Goal: Navigation & Orientation: Find specific page/section

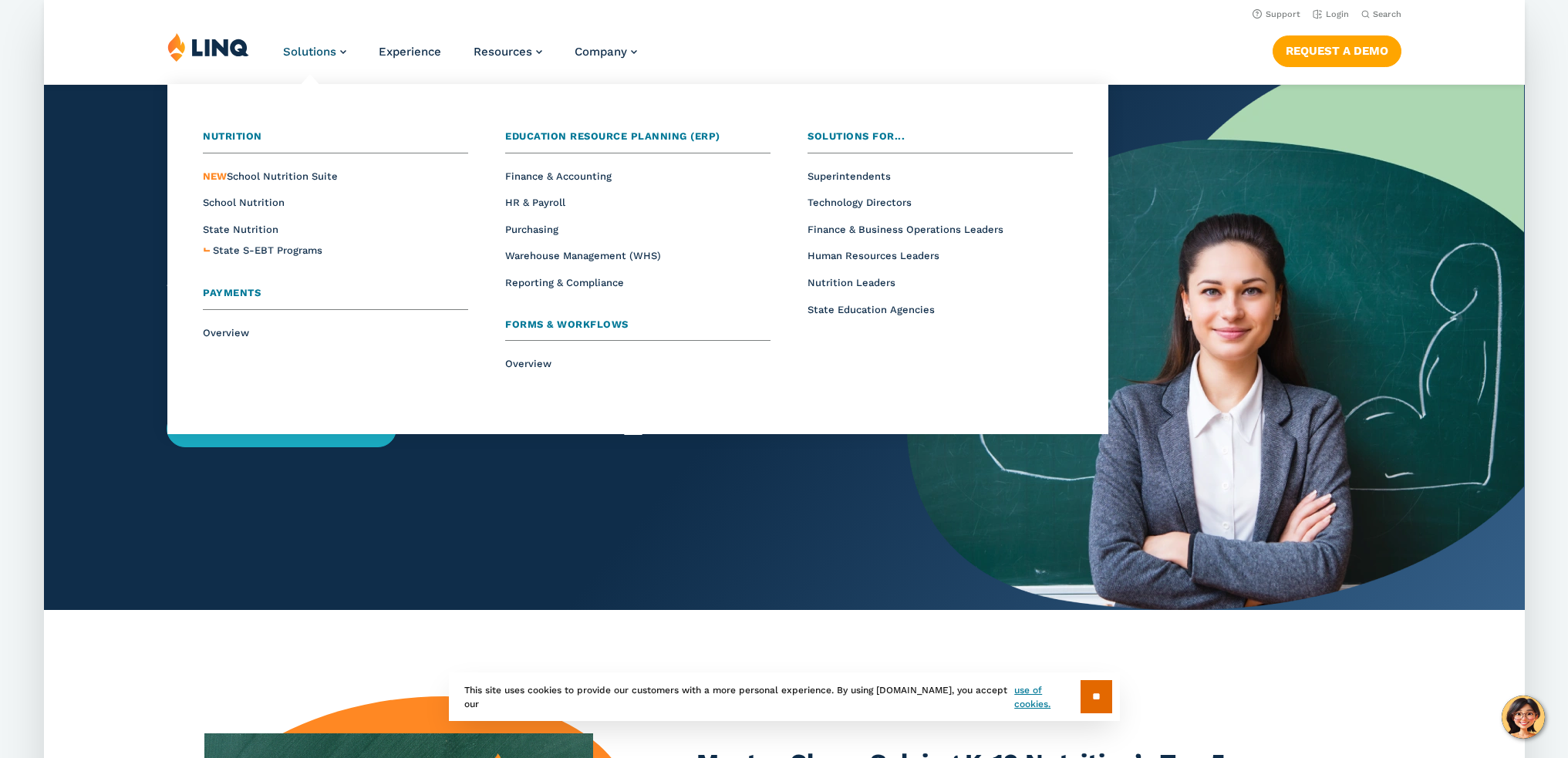
click at [269, 200] on span "School Nutrition" at bounding box center [244, 202] width 82 height 12
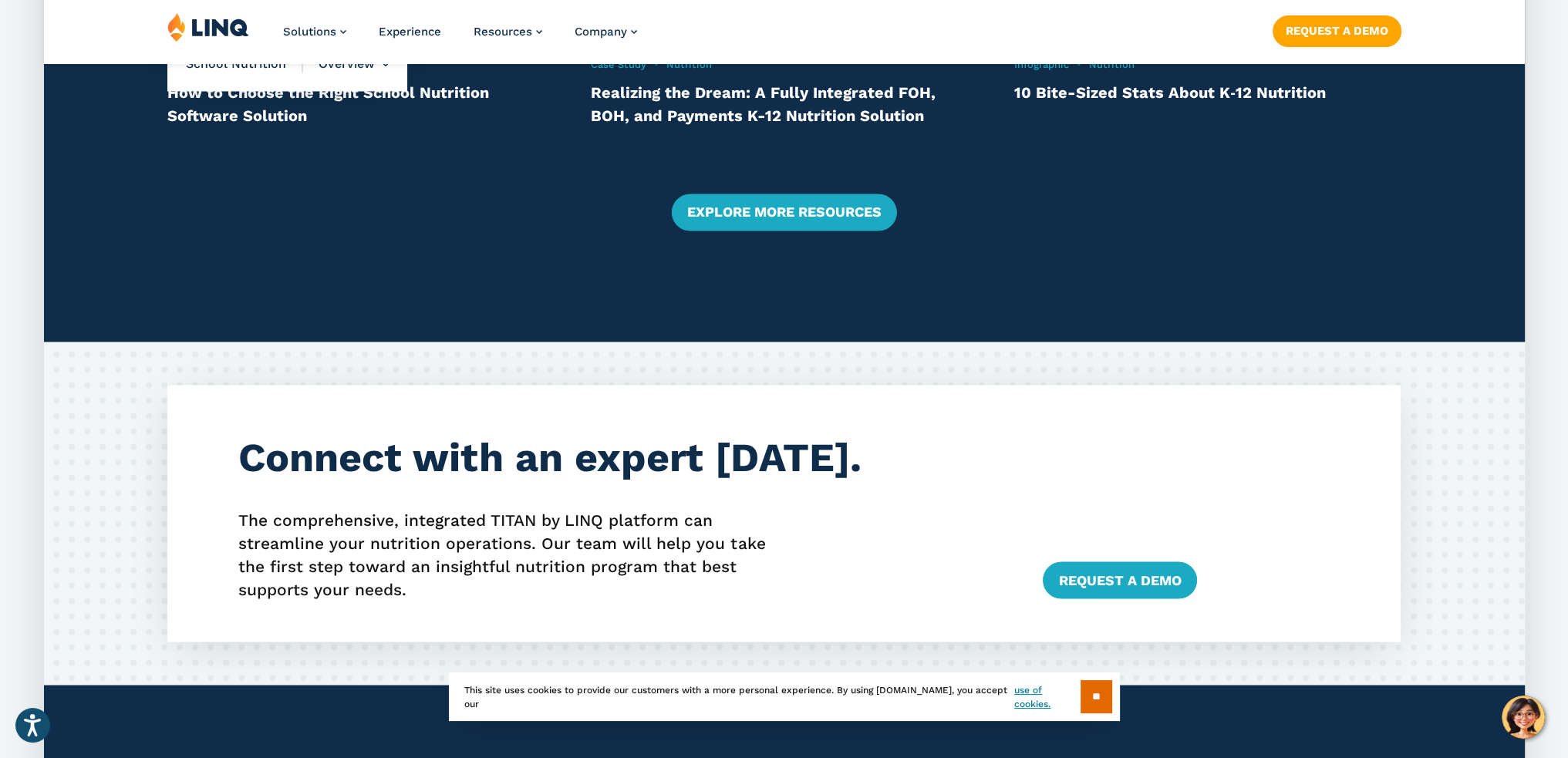
scroll to position [3777, 0]
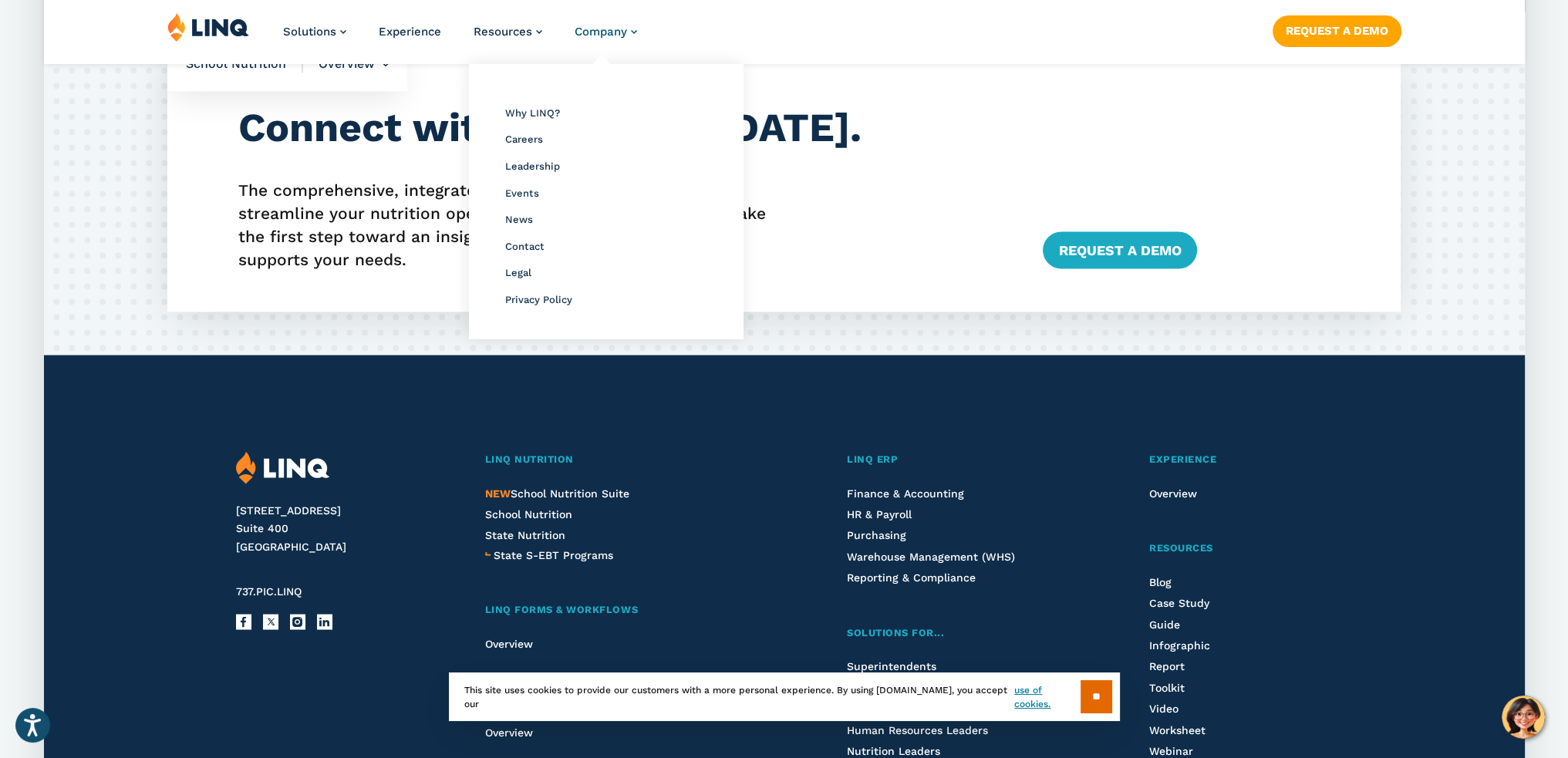
click at [623, 36] on span "Company" at bounding box center [601, 31] width 52 height 14
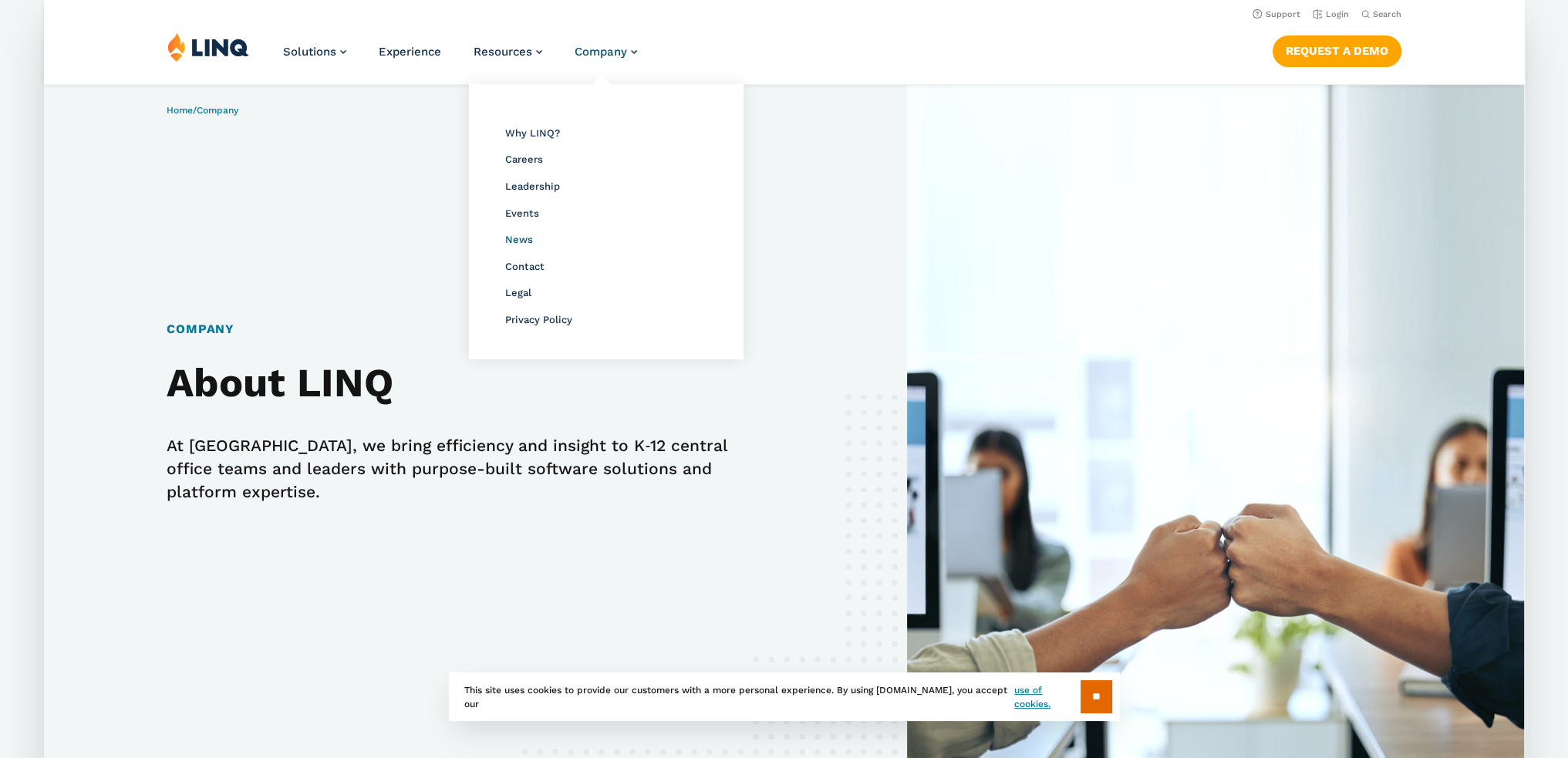
click at [523, 237] on span "News" at bounding box center [519, 239] width 28 height 12
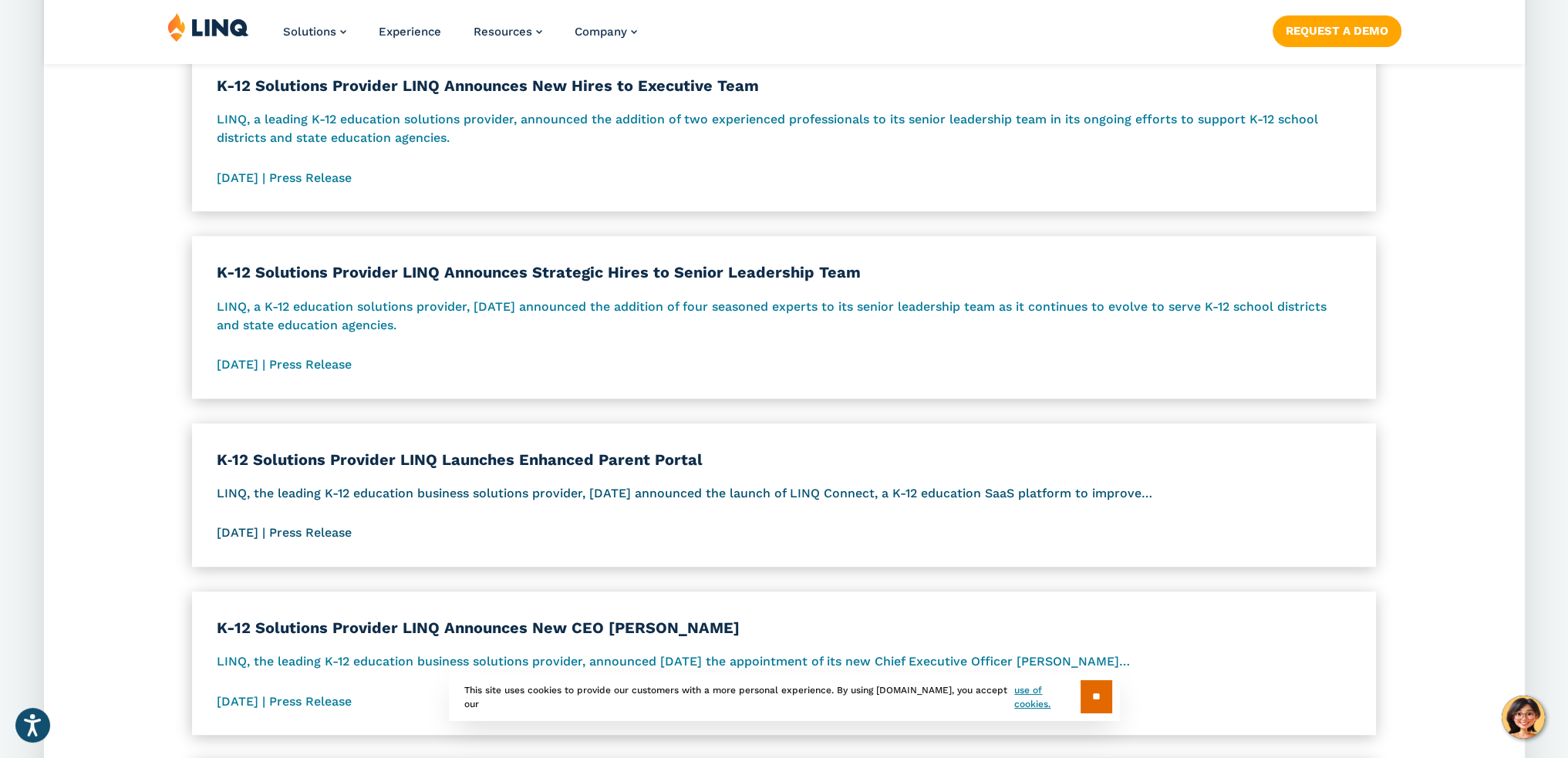
scroll to position [1465, 0]
